Goal: Obtain resource: Obtain resource

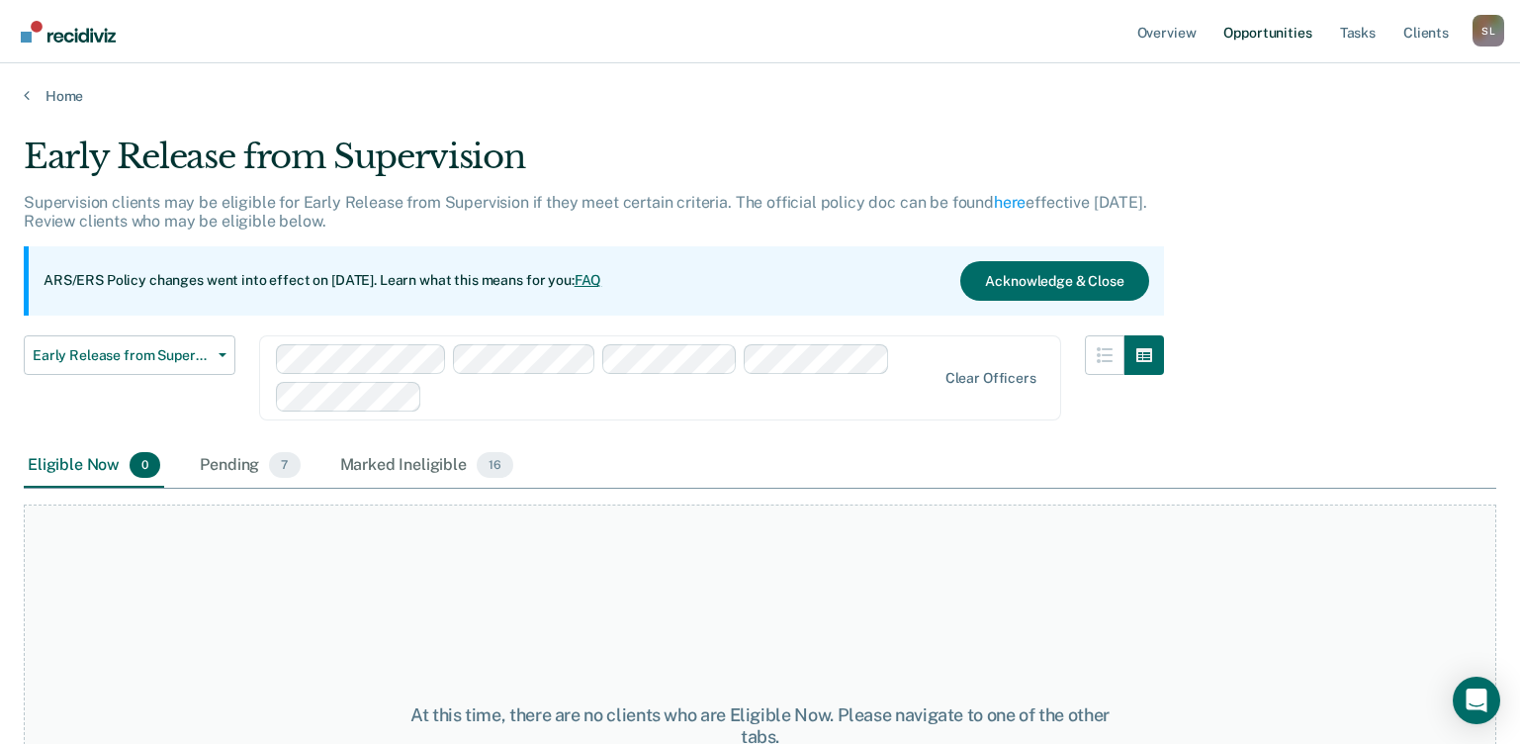
click at [1283, 29] on link "Opportunities" at bounding box center [1267, 31] width 96 height 63
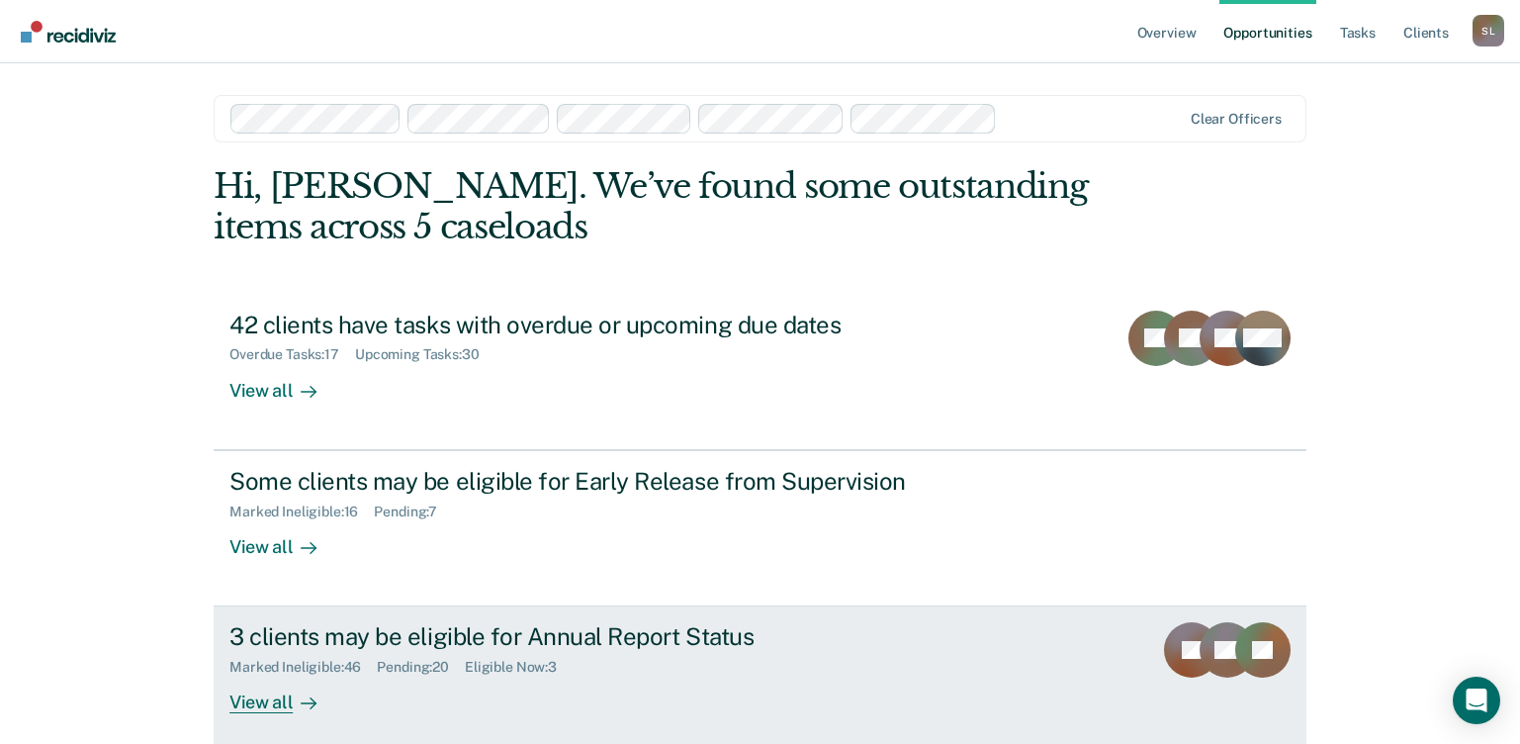
click at [275, 703] on div "View all" at bounding box center [284, 694] width 111 height 39
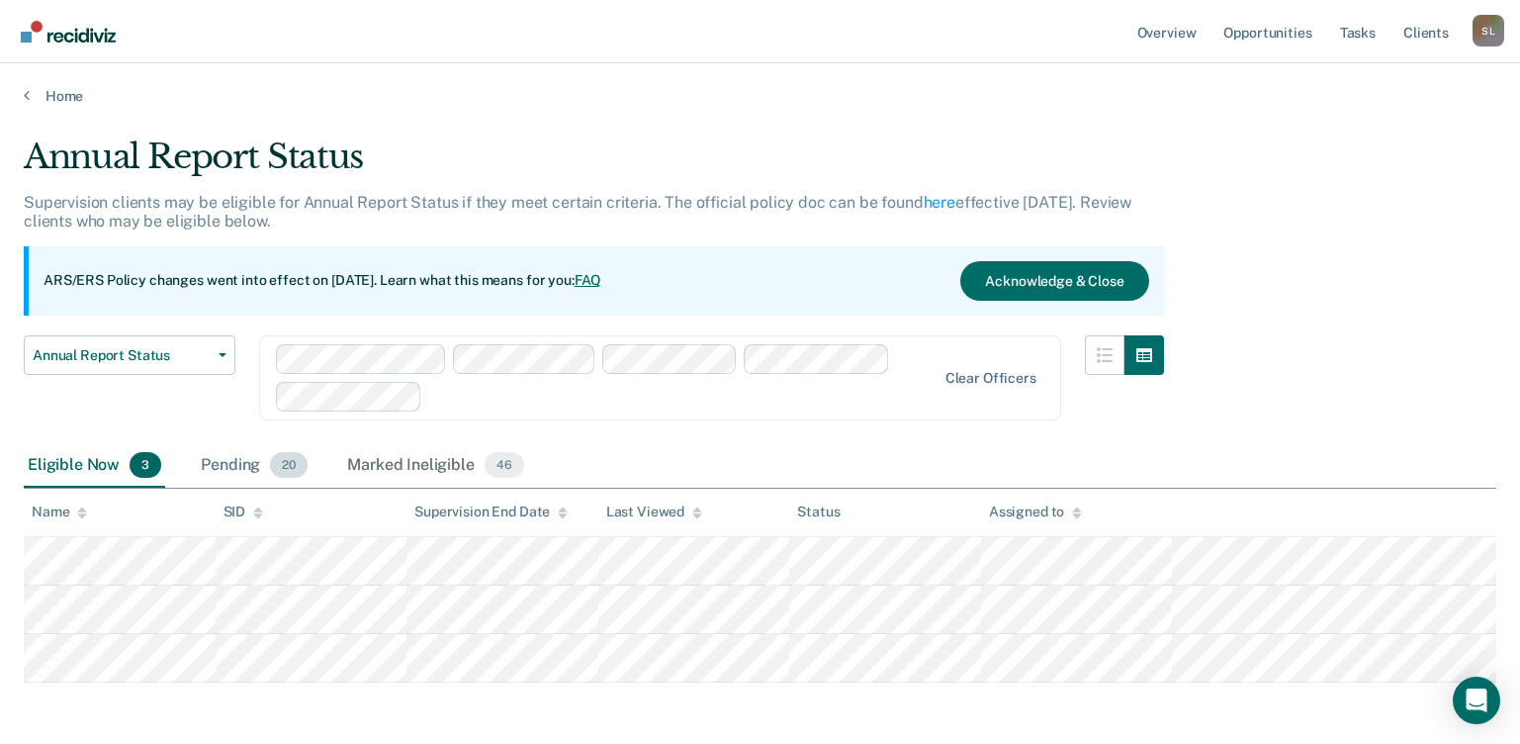
click at [257, 462] on div "Pending 20" at bounding box center [254, 466] width 115 height 44
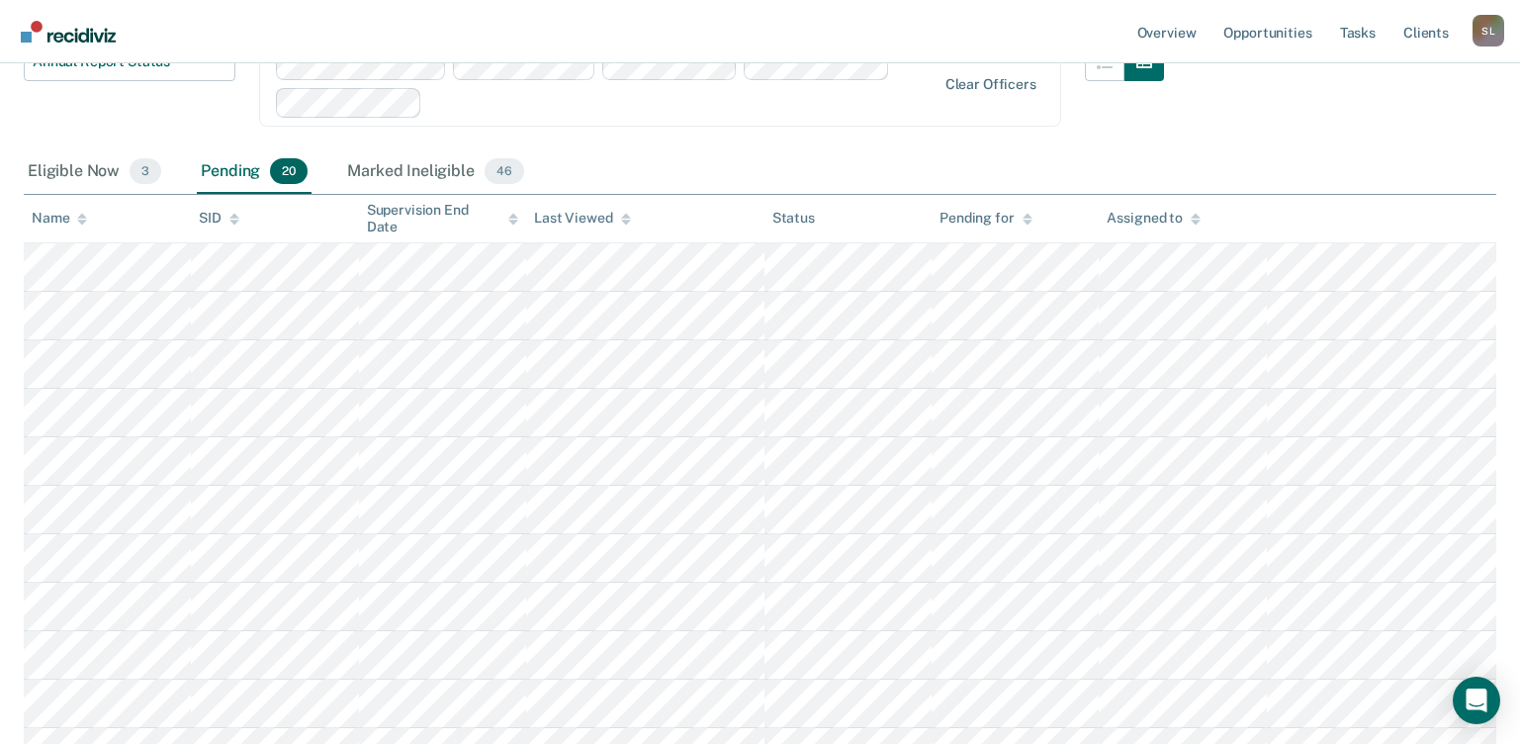
scroll to position [273, 0]
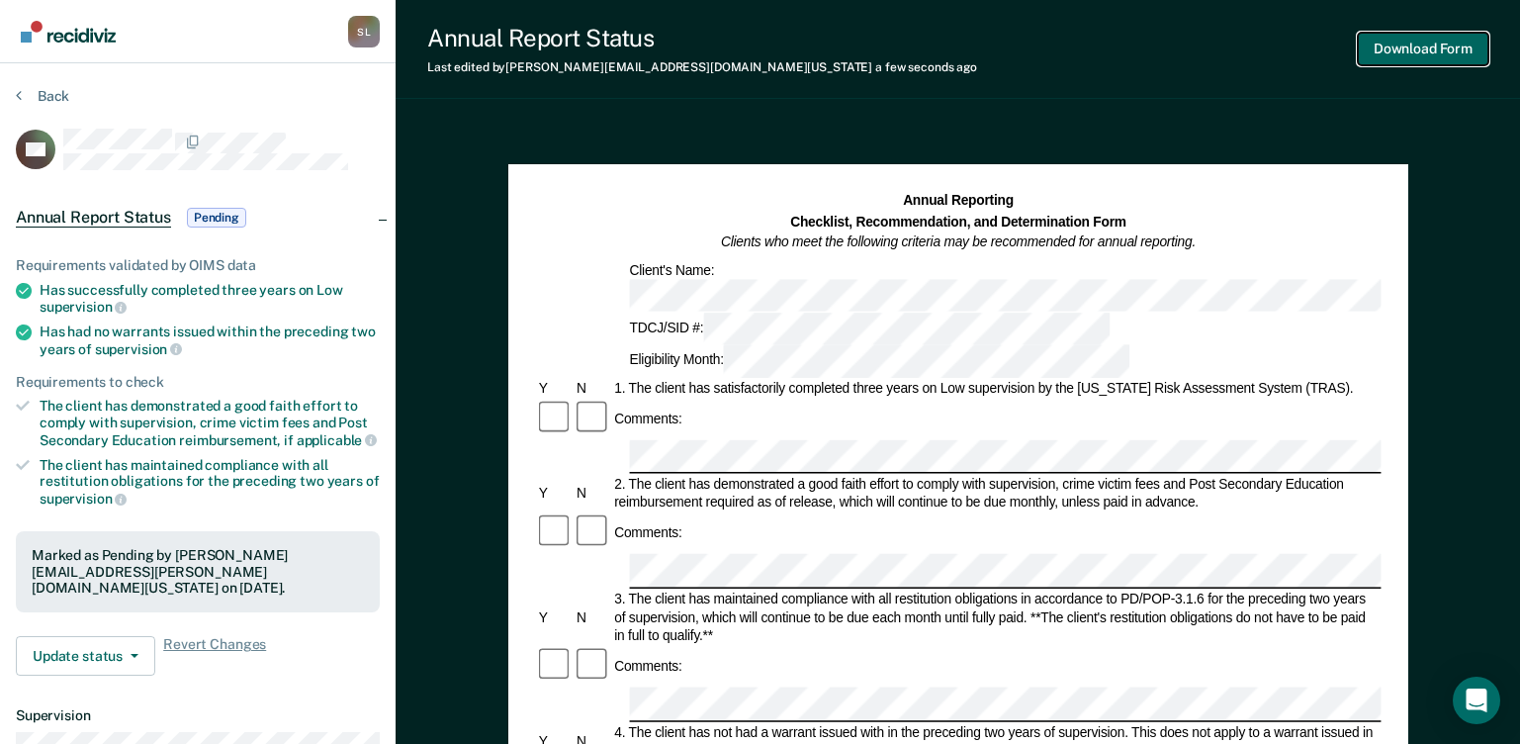
click at [1454, 50] on button "Download Form" at bounding box center [1423, 49] width 131 height 33
